Goal: Information Seeking & Learning: Learn about a topic

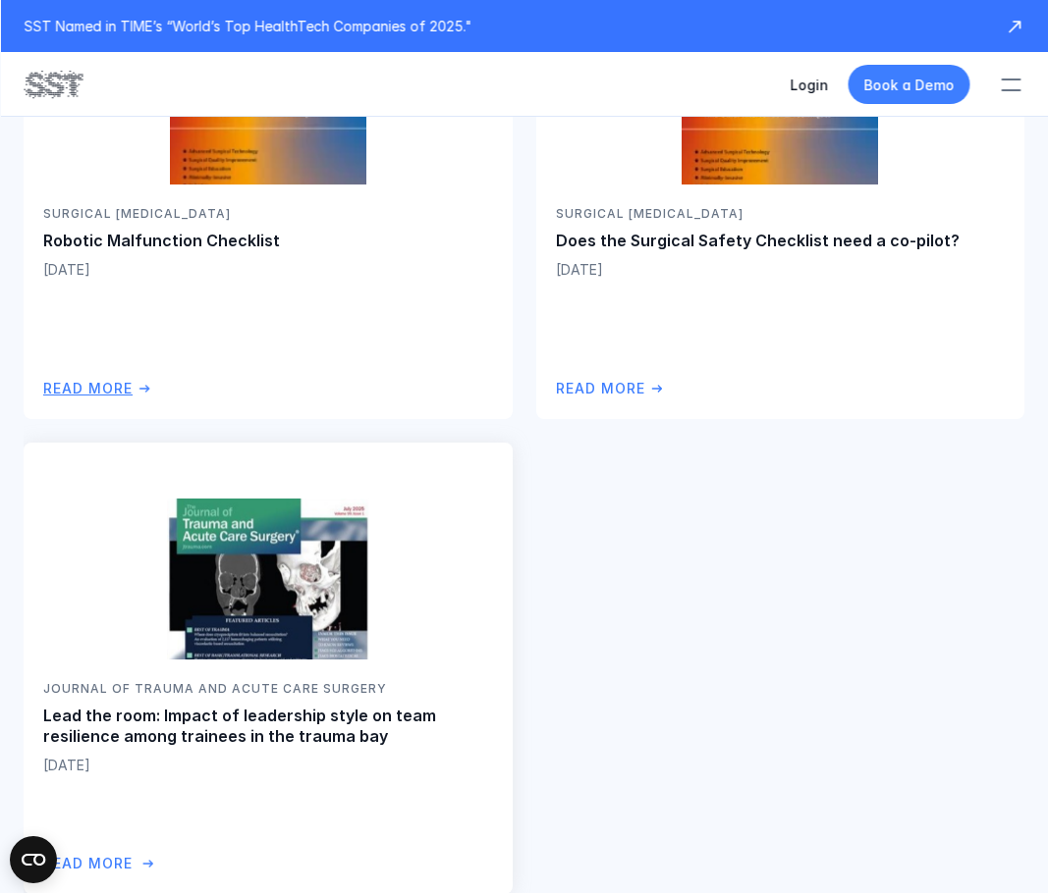
scroll to position [3240, 0]
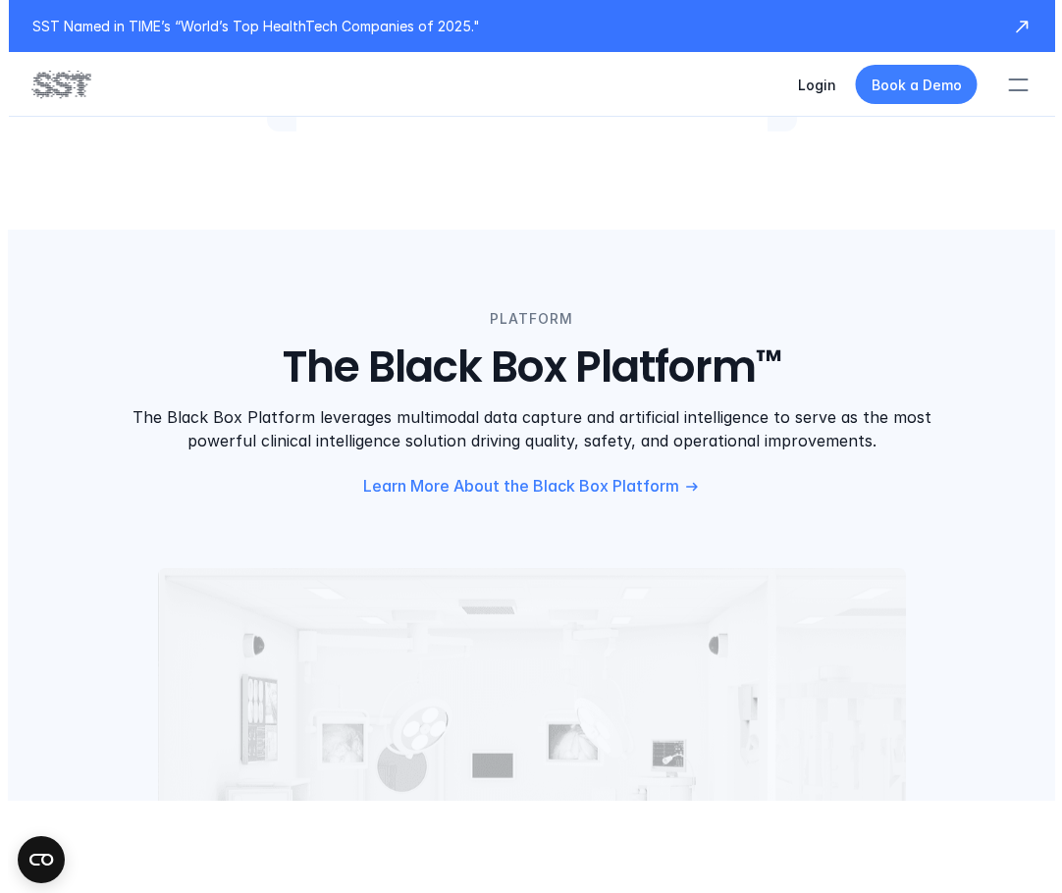
scroll to position [1767, 0]
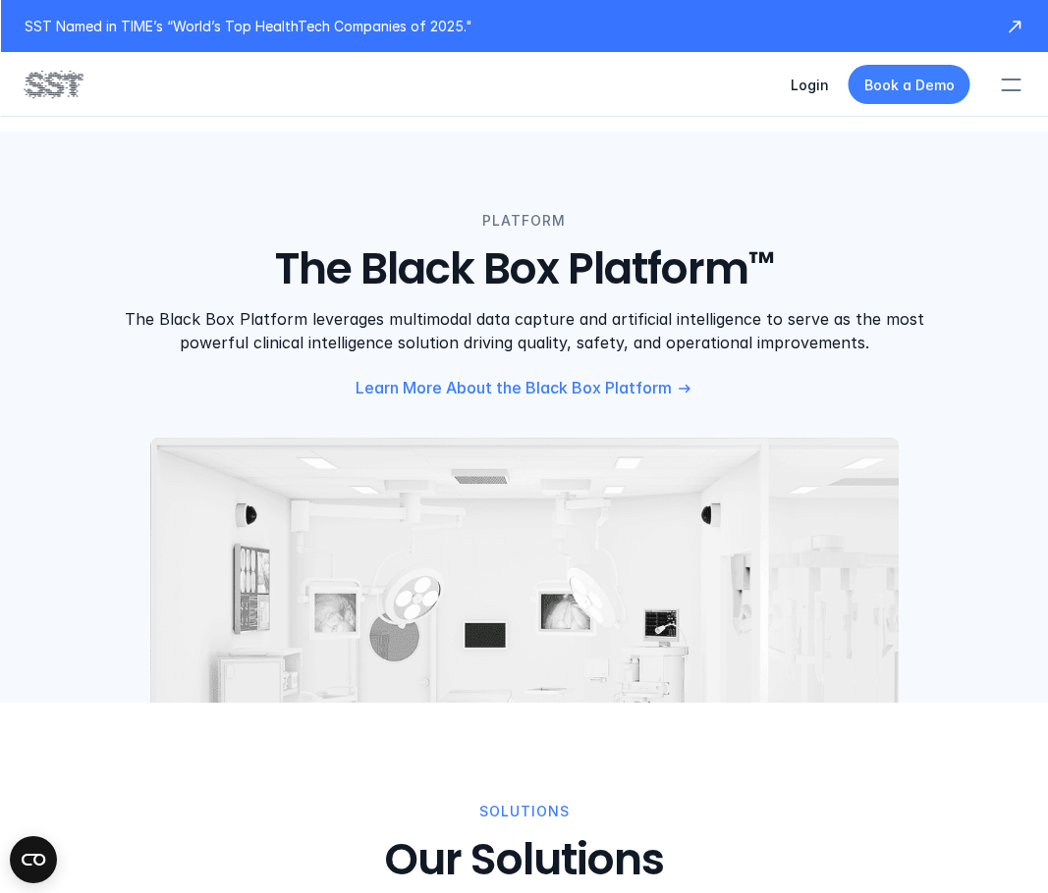
click at [1016, 73] on div at bounding box center [1010, 84] width 43 height 43
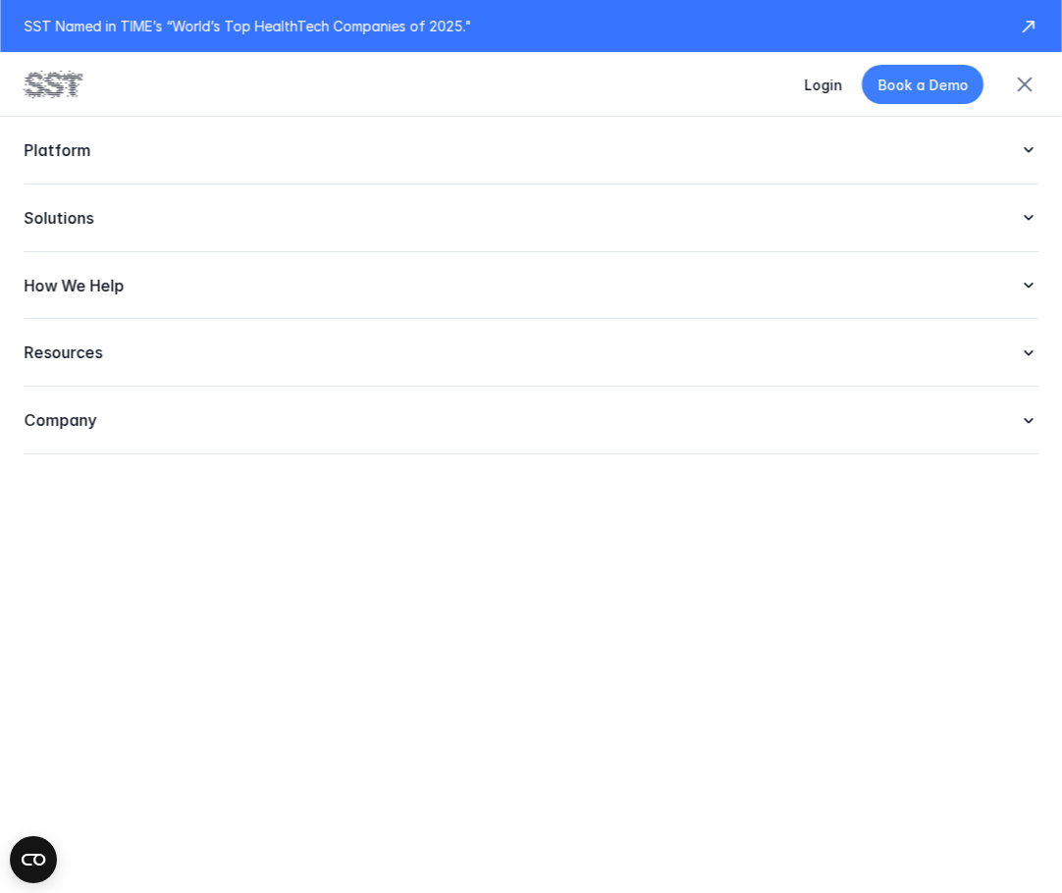
click at [134, 403] on div "Company" at bounding box center [531, 421] width 1015 height 68
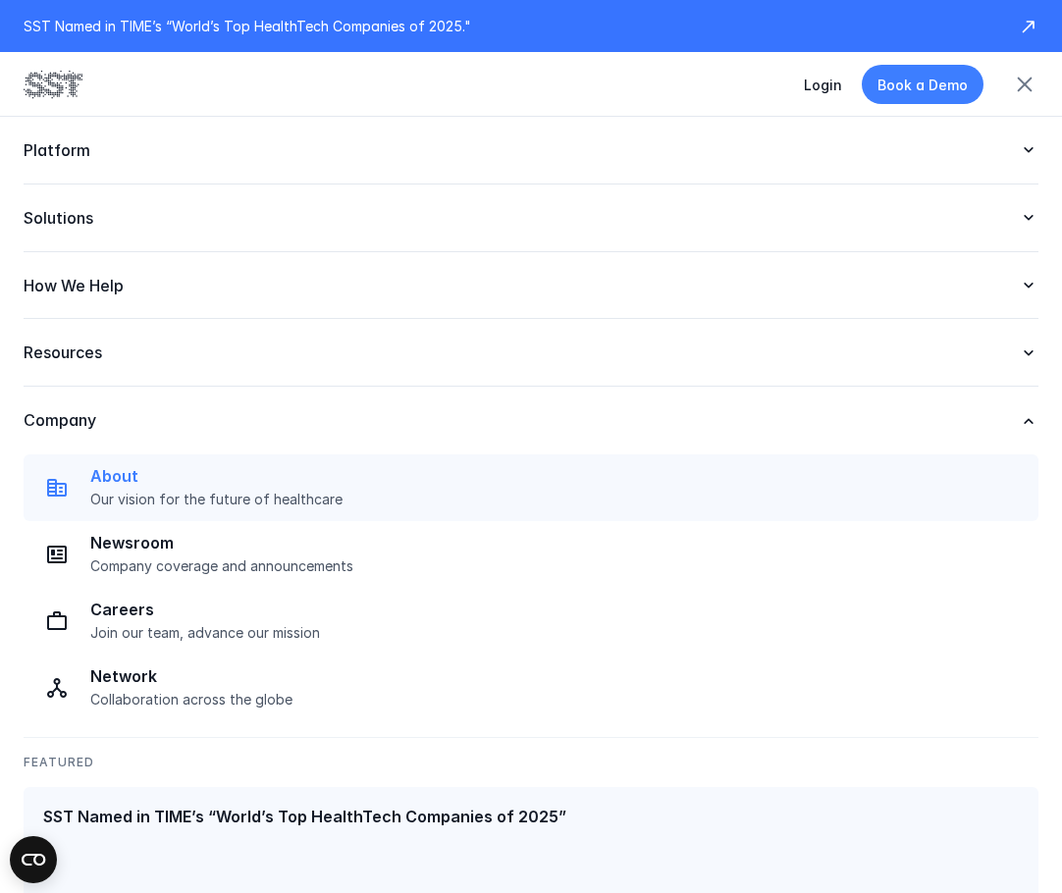
click at [144, 487] on p "About" at bounding box center [558, 476] width 937 height 21
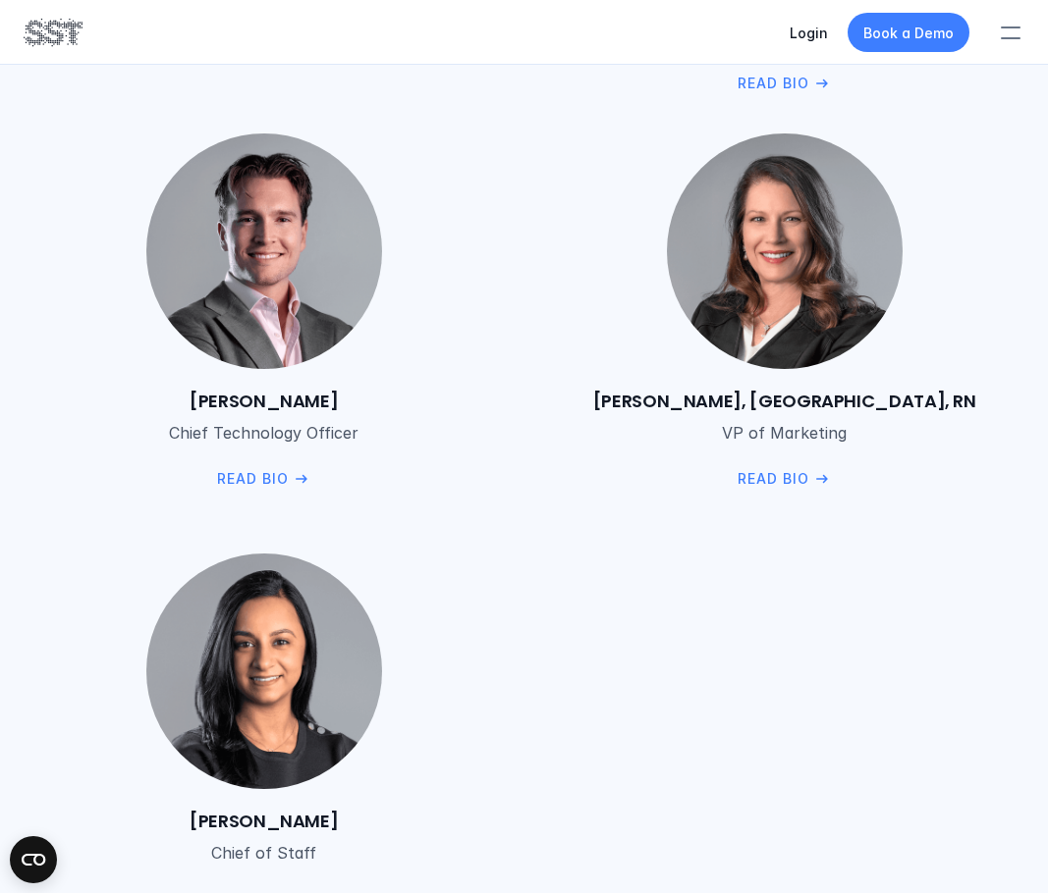
scroll to position [3633, 0]
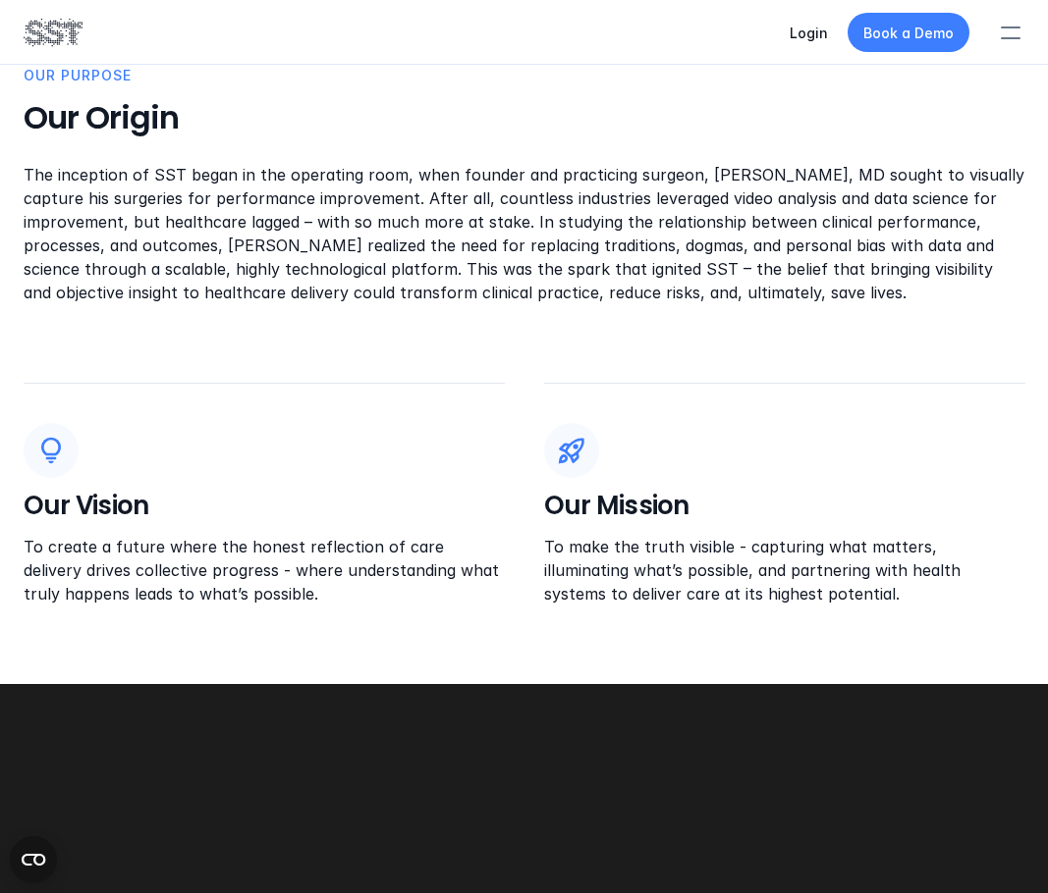
scroll to position [1047, 0]
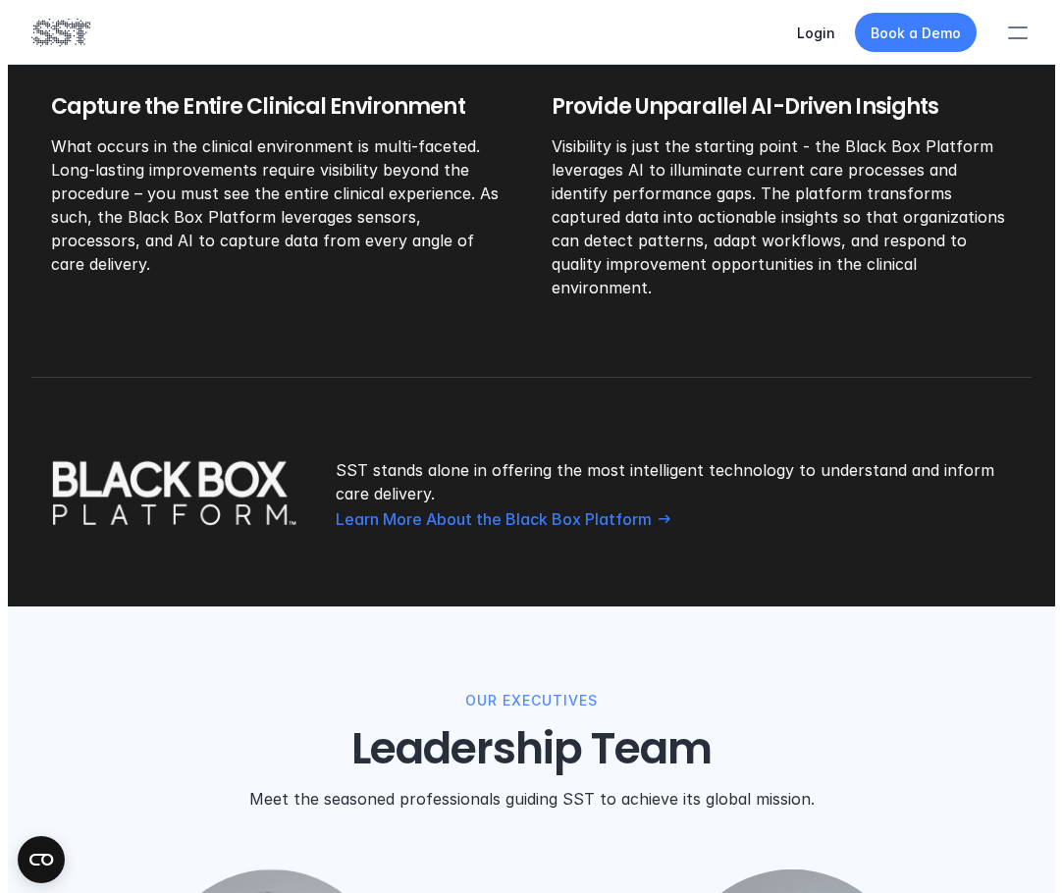
scroll to position [2651, 0]
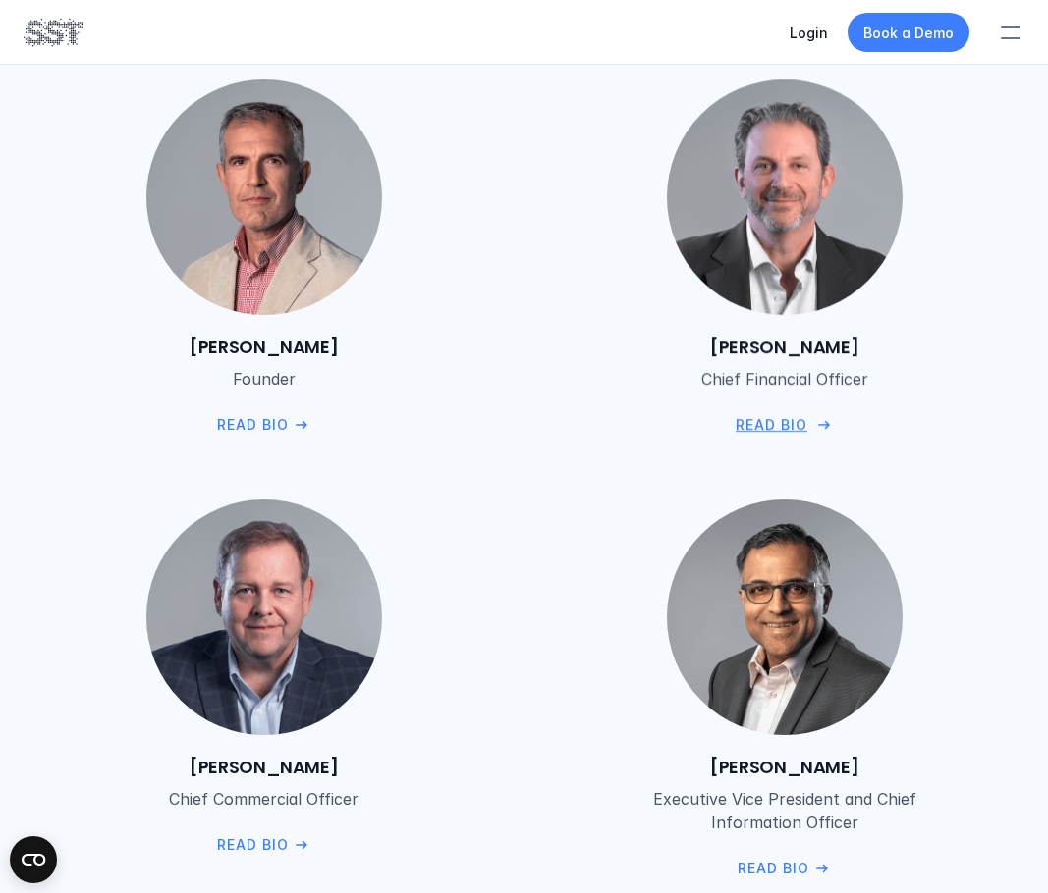
click at [803, 414] on p "Read Bio" at bounding box center [771, 425] width 72 height 22
